Goal: Use online tool/utility: Utilize a website feature to perform a specific function

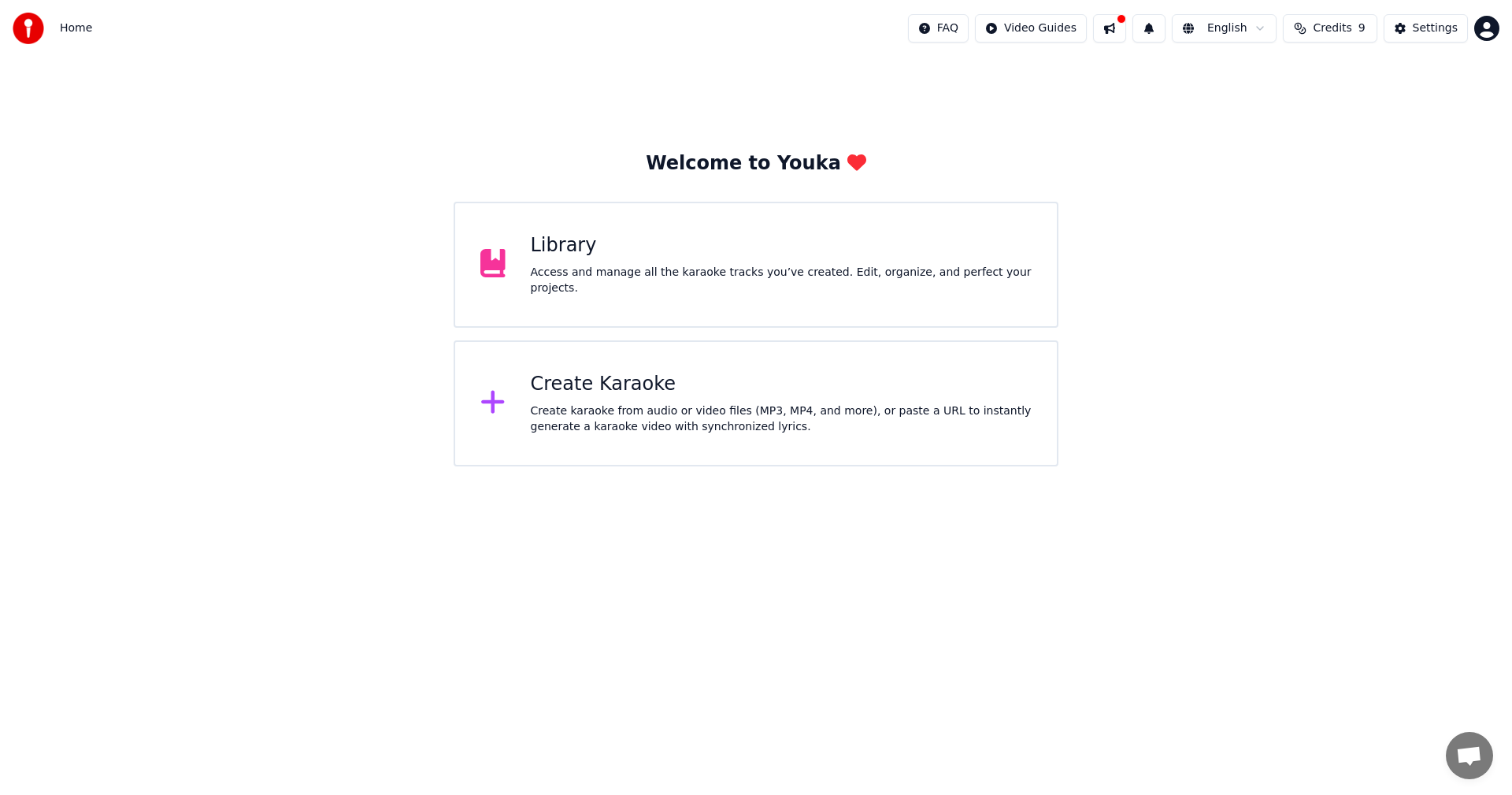
click at [727, 412] on div "Create karaoke from audio or video files (MP3, MP4, and more), or paste a URL t…" at bounding box center [781, 418] width 502 height 31
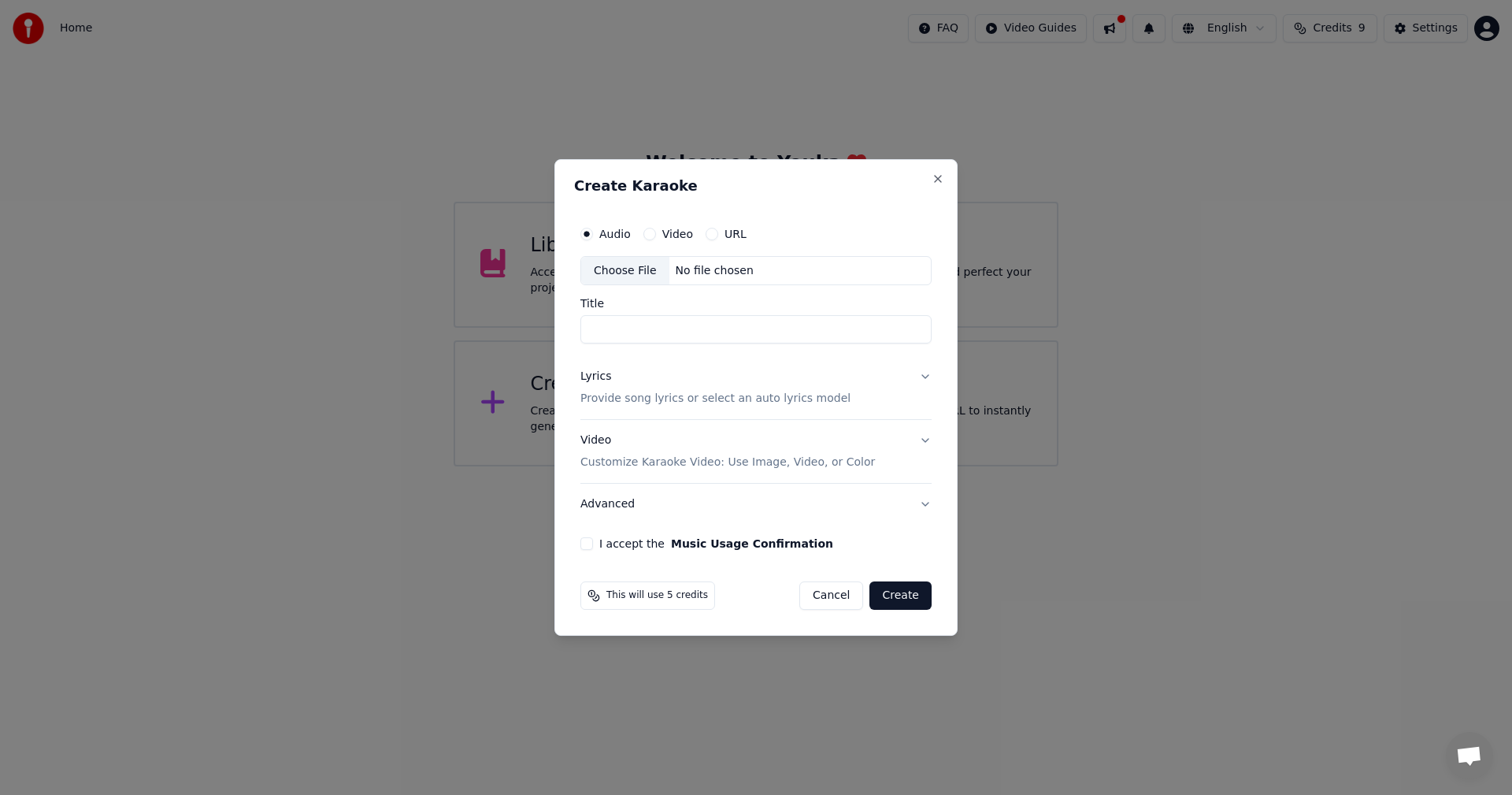
click at [626, 268] on div "Choose File" at bounding box center [626, 271] width 89 height 28
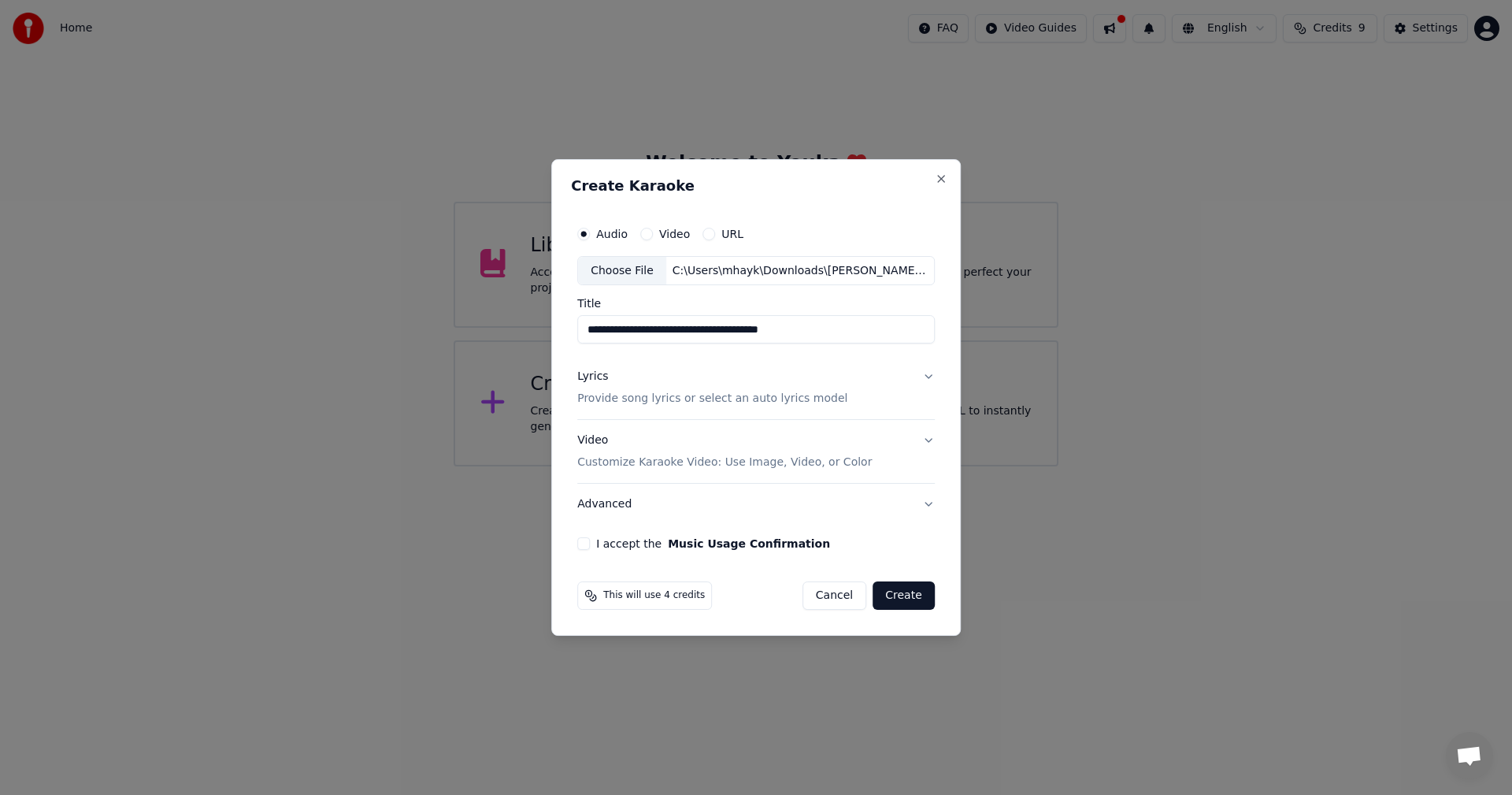
type input "**********"
click at [707, 398] on p "Provide song lyrics or select an auto lyrics model" at bounding box center [712, 398] width 270 height 16
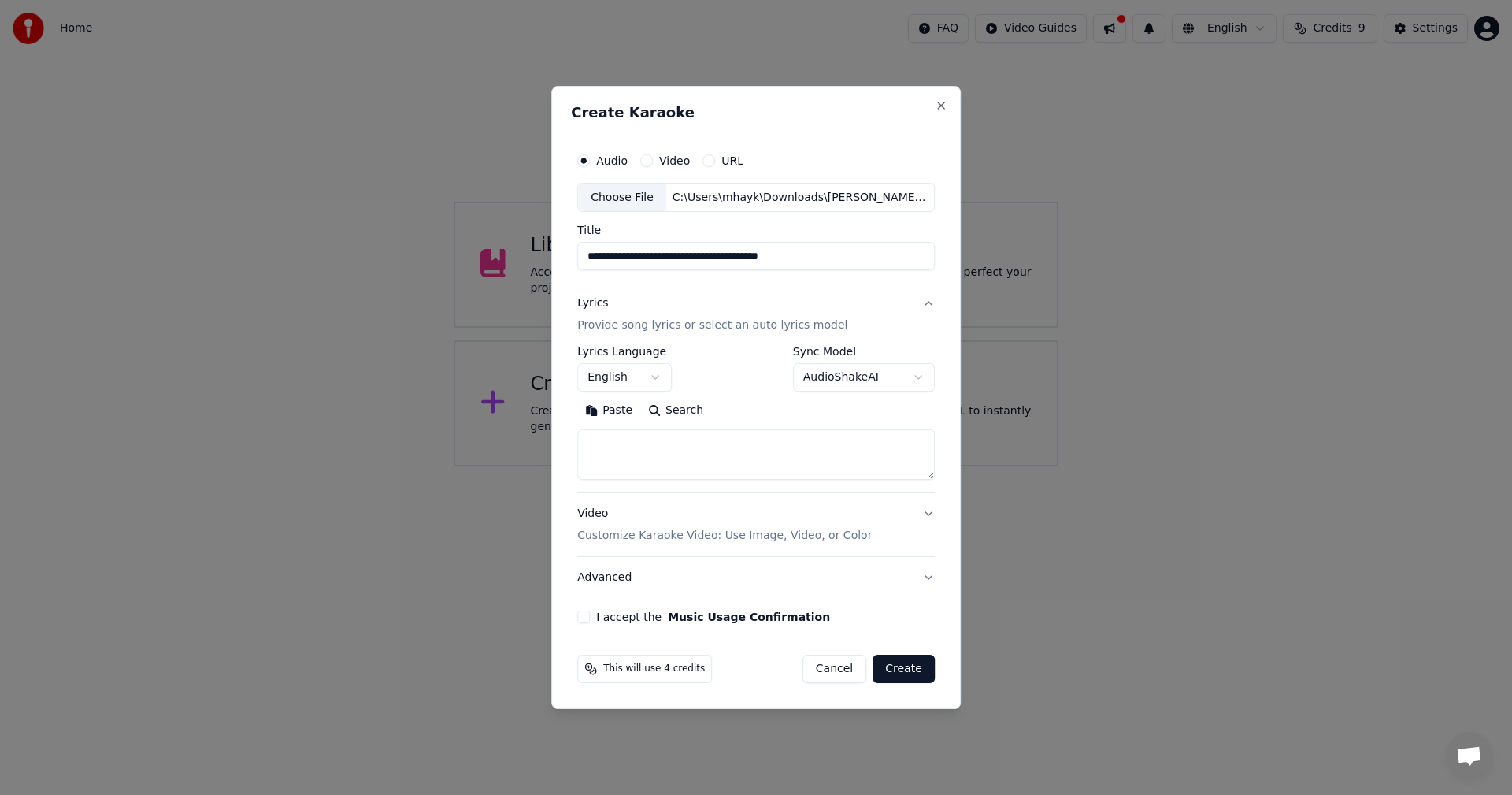
click at [657, 444] on textarea at bounding box center [756, 455] width 358 height 51
paste textarea "**********"
type textarea "**********"
click at [853, 413] on div "Search Clear Expand" at bounding box center [756, 411] width 358 height 25
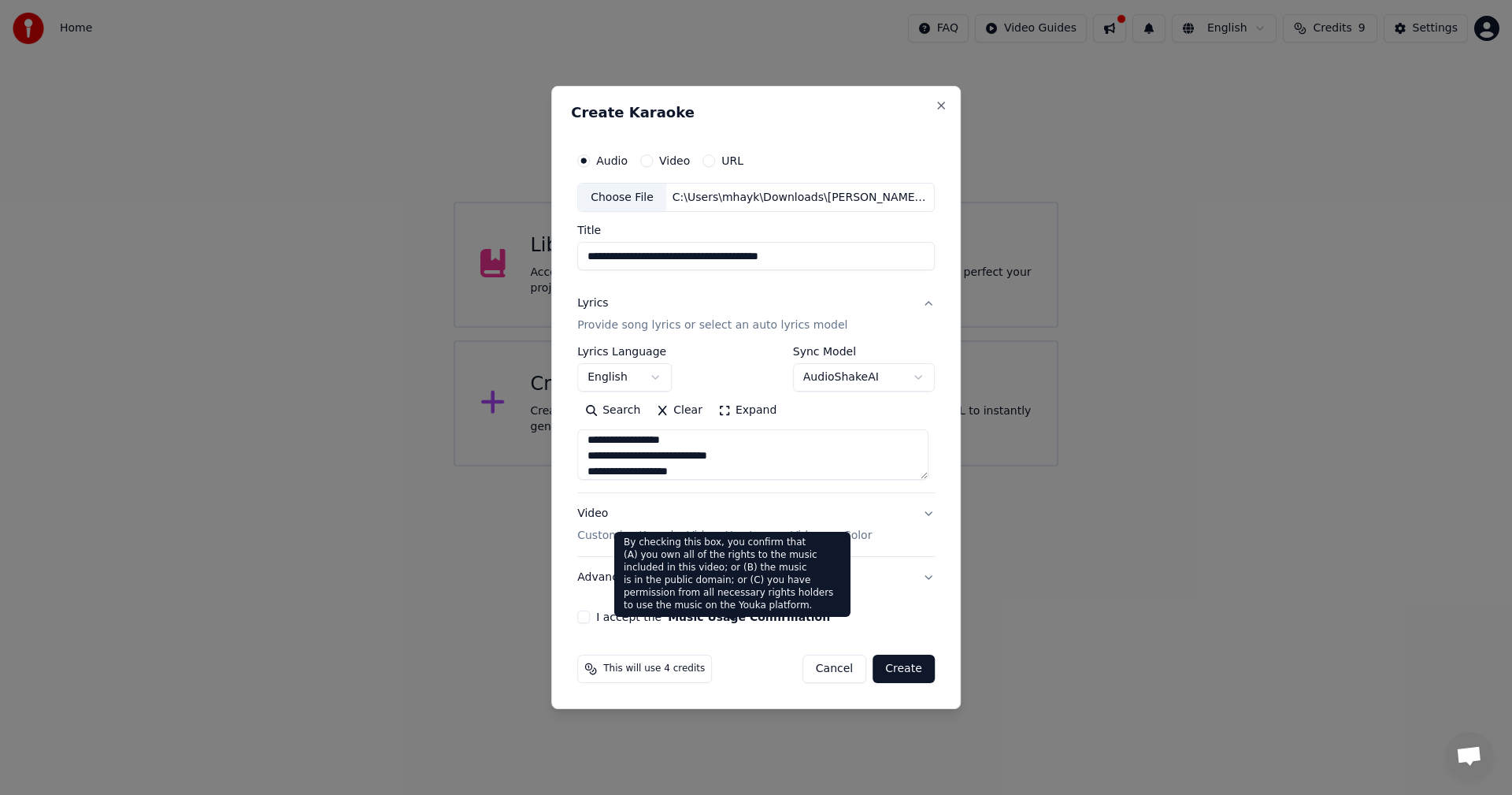
click at [588, 617] on button "I accept the Music Usage Confirmation" at bounding box center [583, 616] width 12 height 12
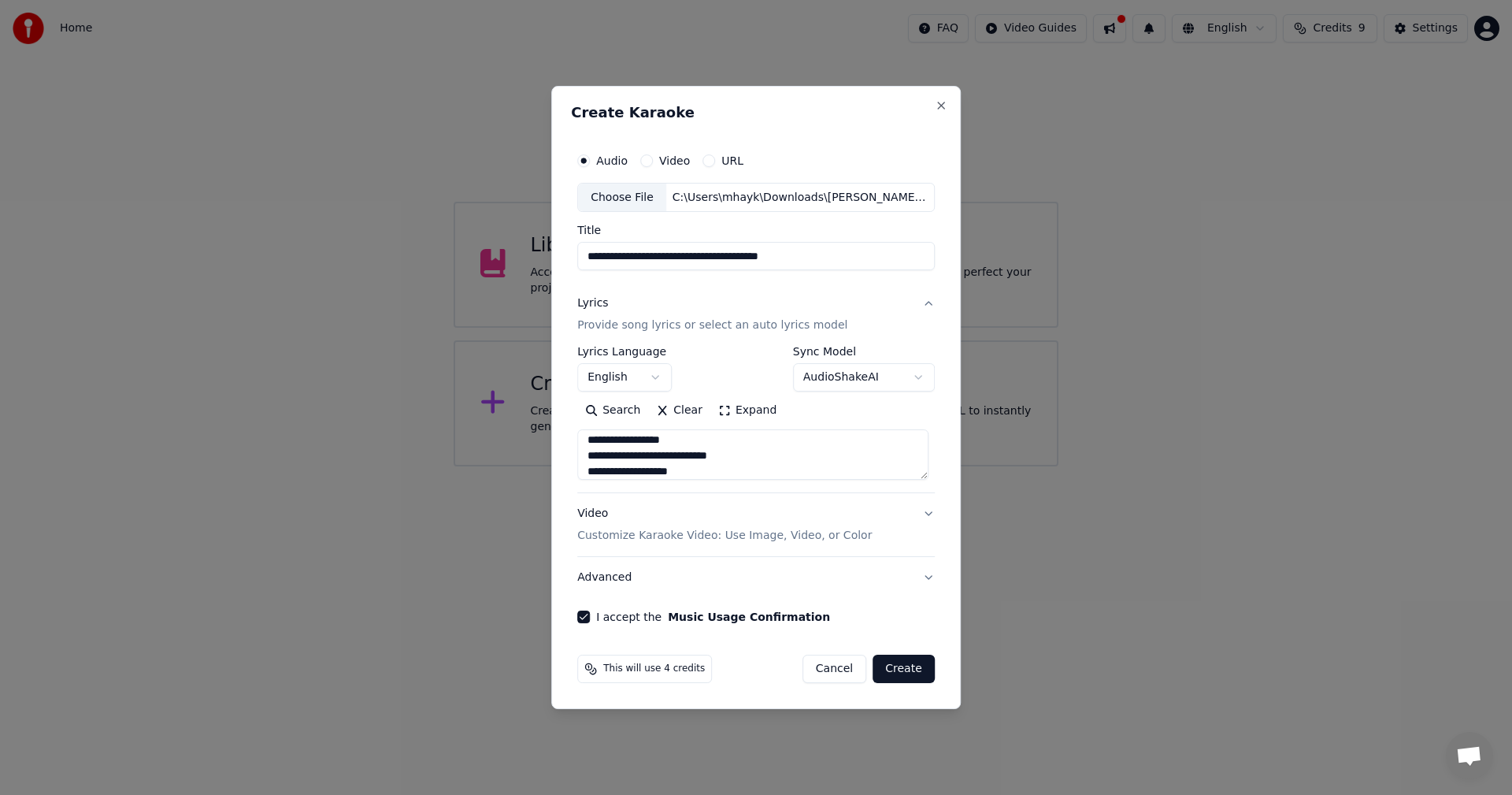
click at [887, 517] on button "Video Customize Karaoke Video: Use Image, Video, or Color" at bounding box center [756, 525] width 358 height 63
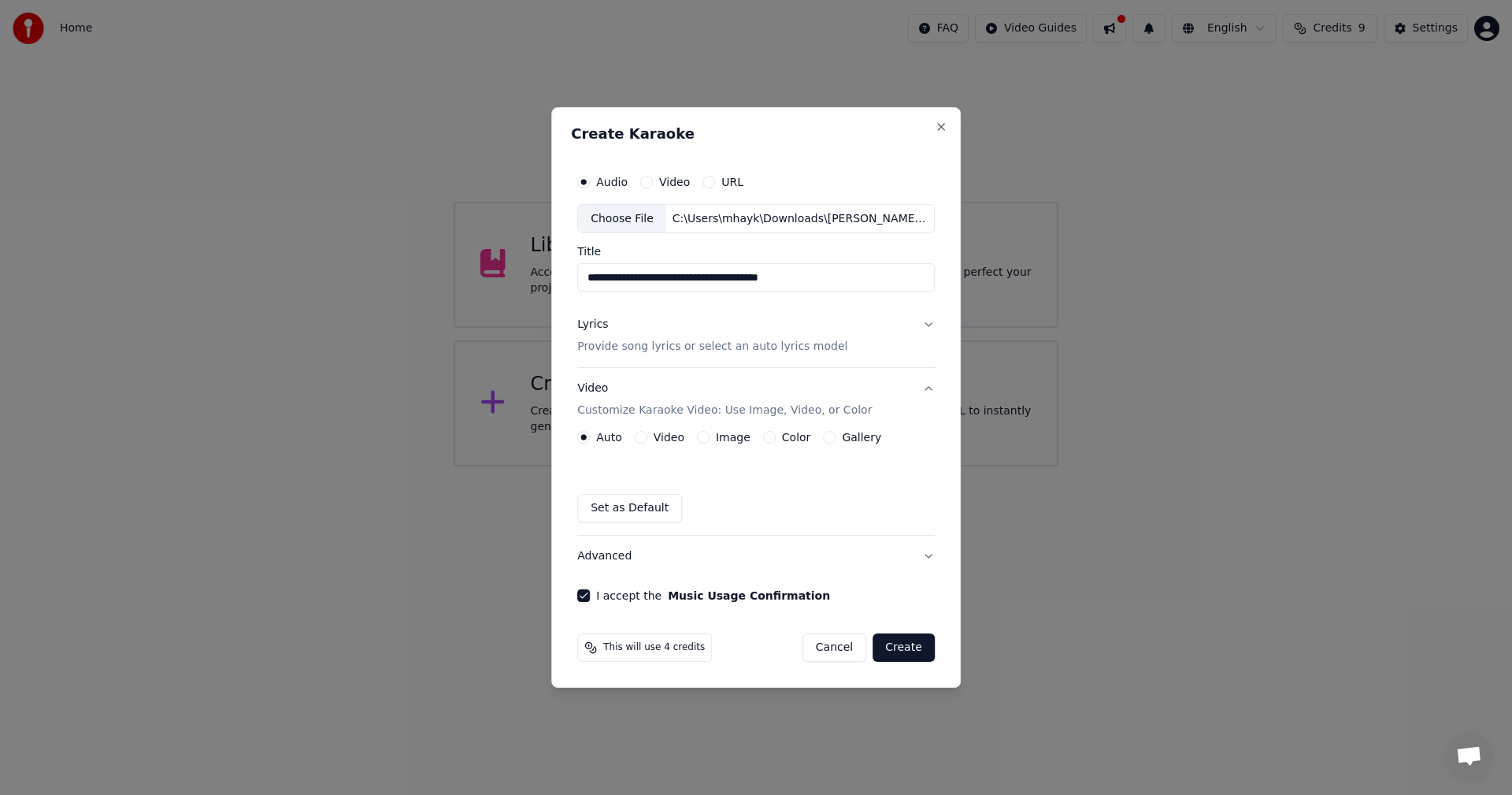
click at [828, 437] on button "Gallery" at bounding box center [829, 436] width 12 height 12
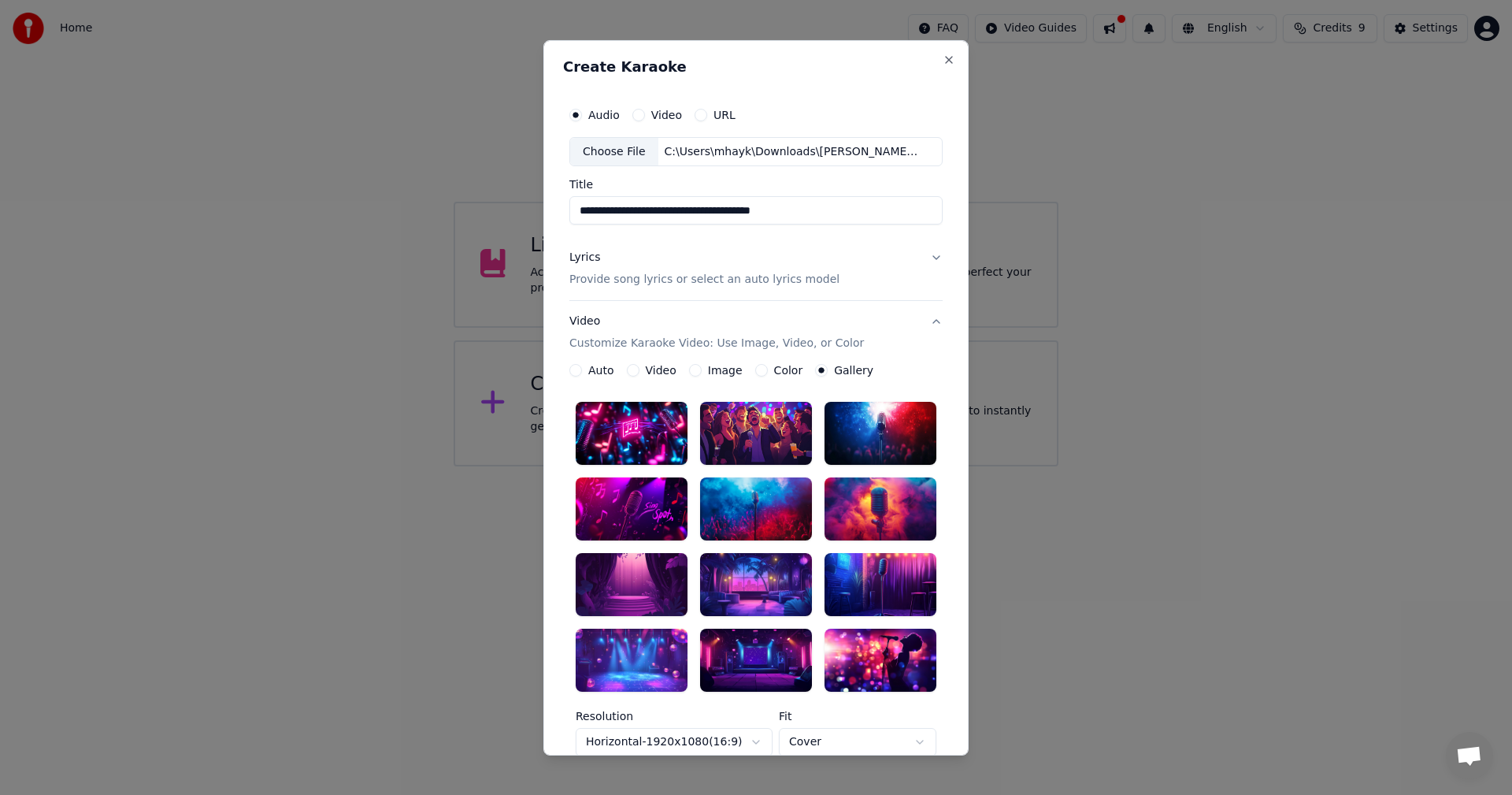
click at [862, 514] on div at bounding box center [880, 509] width 112 height 63
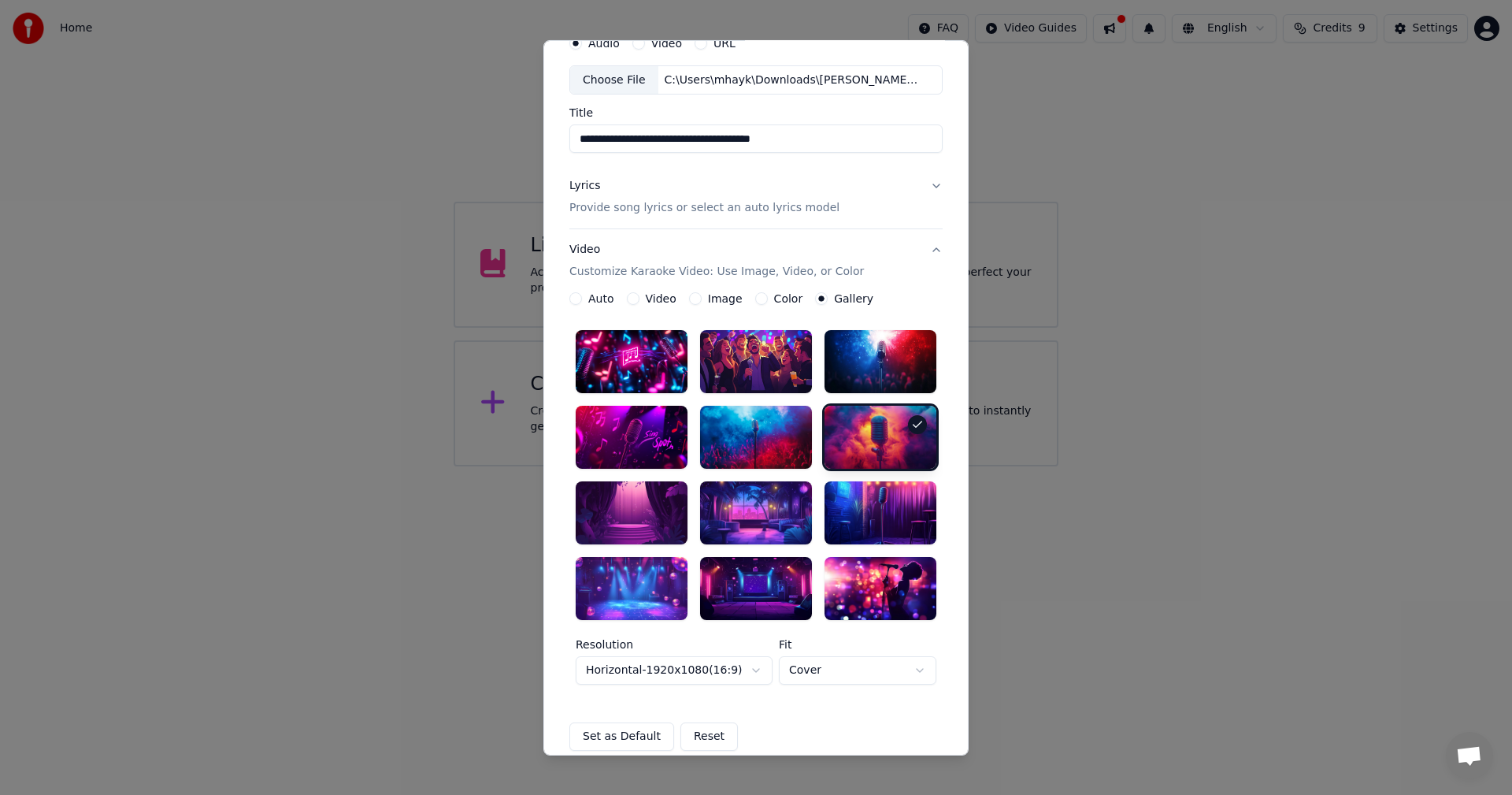
scroll to position [233, 0]
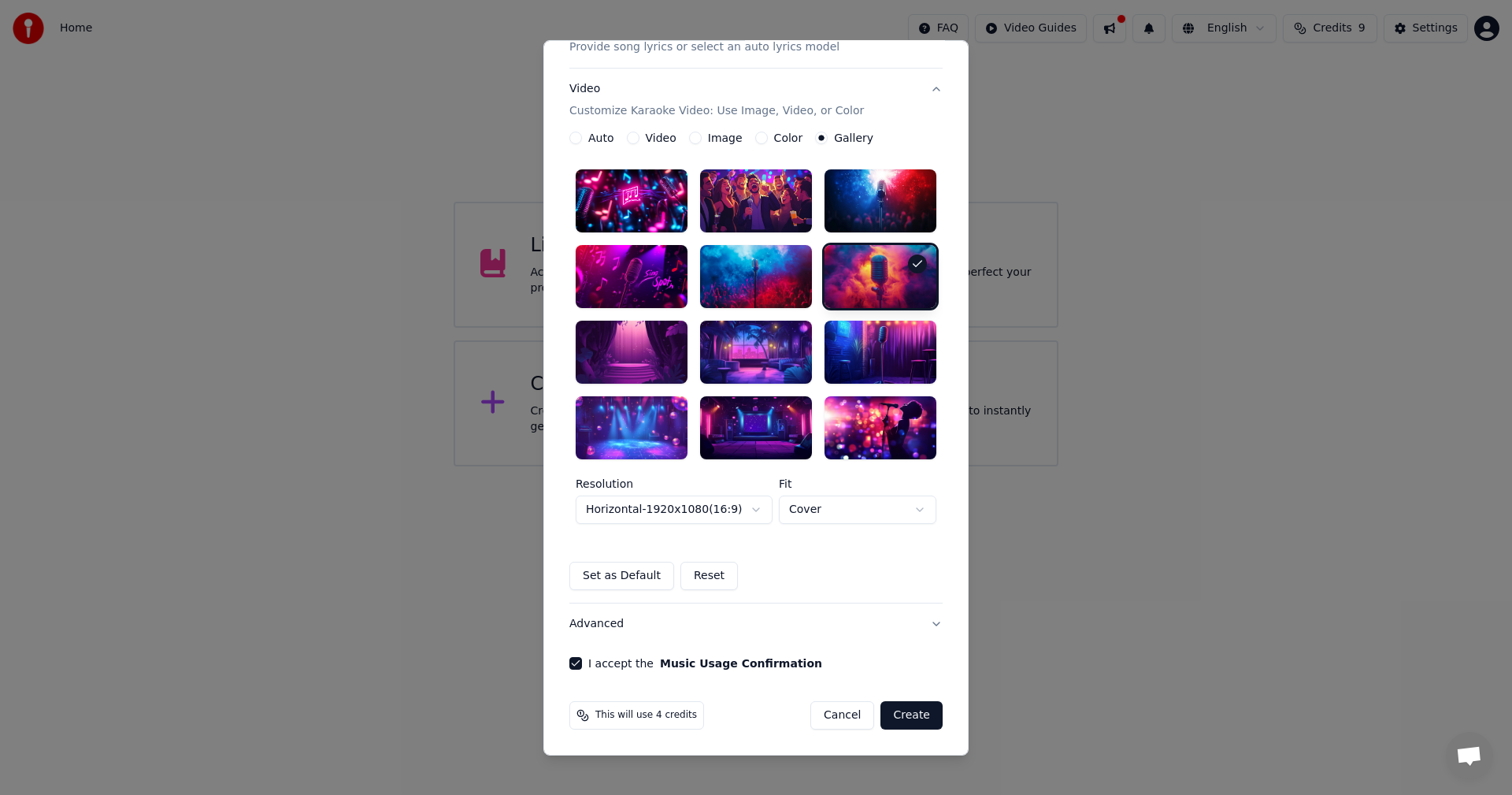
click at [909, 712] on button "Create" at bounding box center [912, 715] width 62 height 28
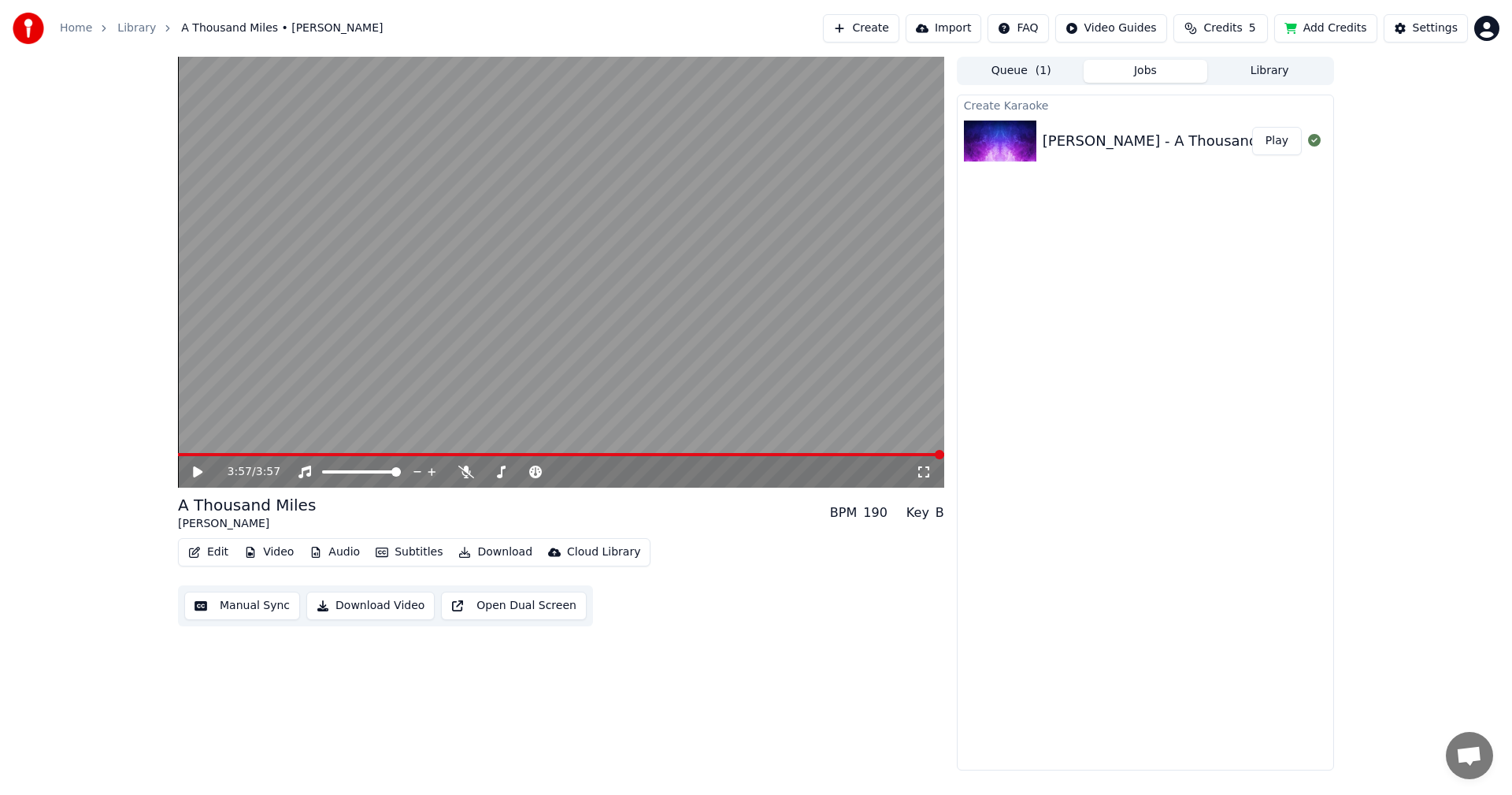
click at [194, 468] on icon at bounding box center [198, 472] width 9 height 11
click at [598, 308] on video at bounding box center [561, 271] width 766 height 430
click at [485, 551] on button "Download" at bounding box center [496, 551] width 87 height 22
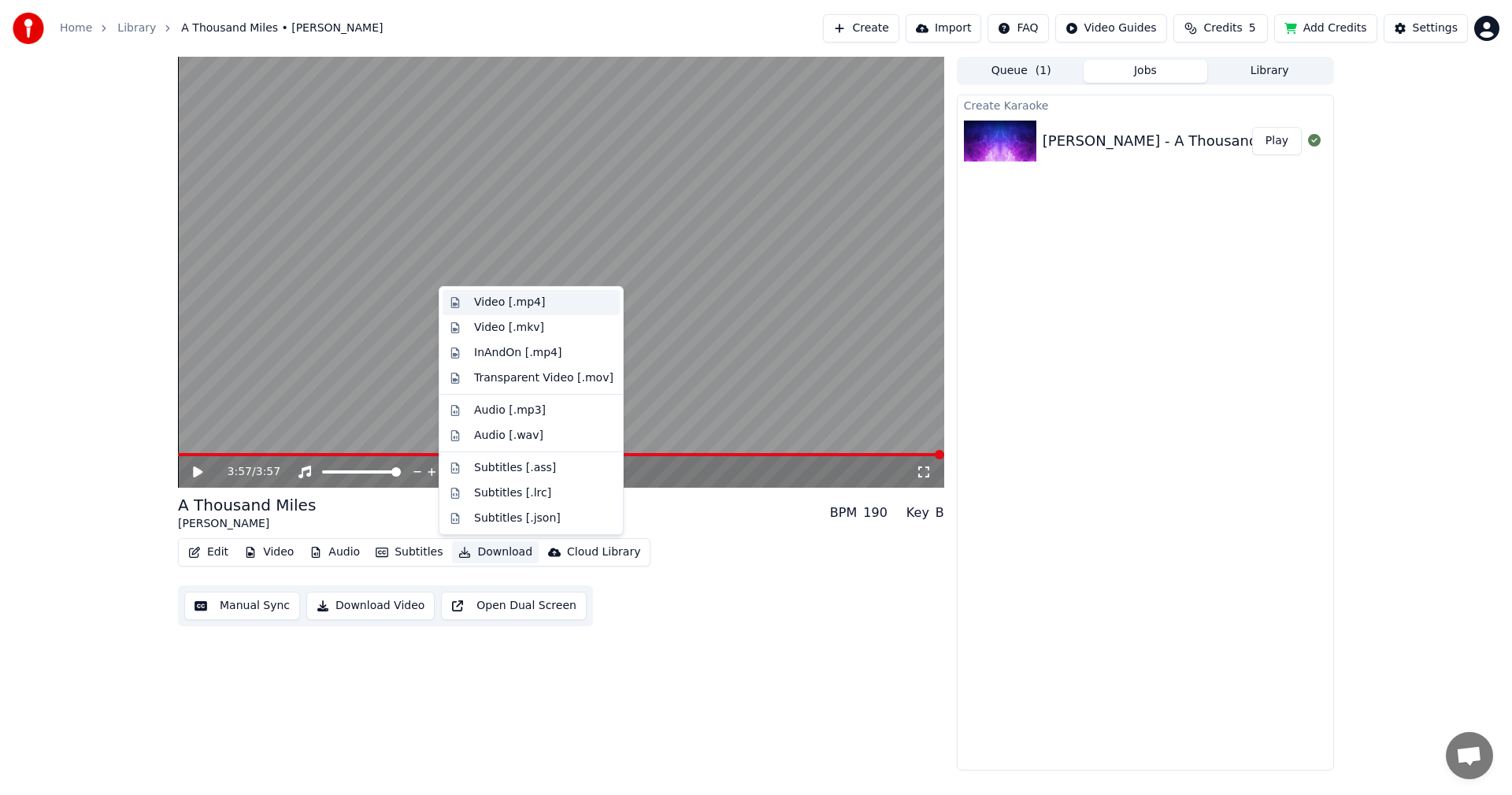
click at [512, 300] on div "Video [.mp4]" at bounding box center [509, 302] width 71 height 16
